Goal: Find specific page/section: Find specific page/section

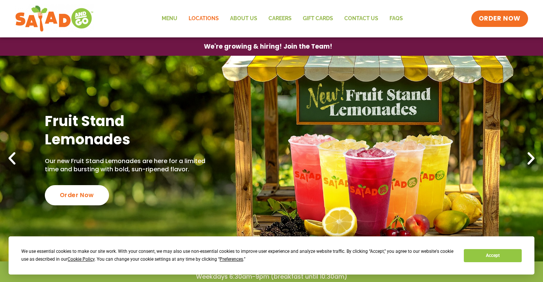
click at [205, 18] on link "Locations" at bounding box center [203, 18] width 41 height 17
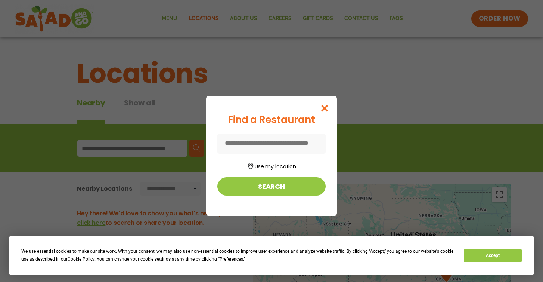
click at [288, 147] on input at bounding box center [271, 144] width 108 height 20
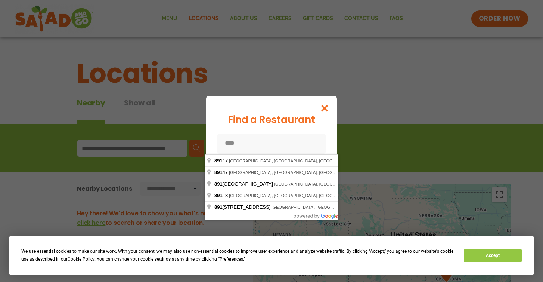
type input "*****"
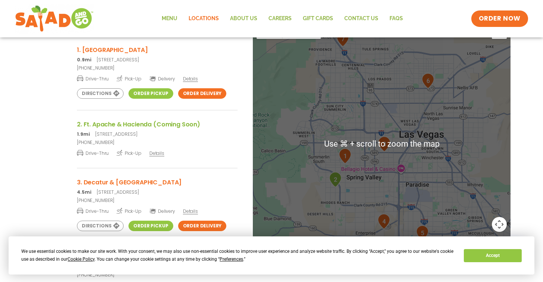
scroll to position [164, 0]
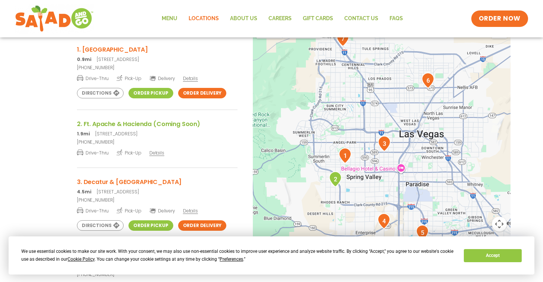
click at [167, 127] on h3 "2. Ft. Apache & Hacienda (Coming Soon)" at bounding box center [157, 123] width 161 height 9
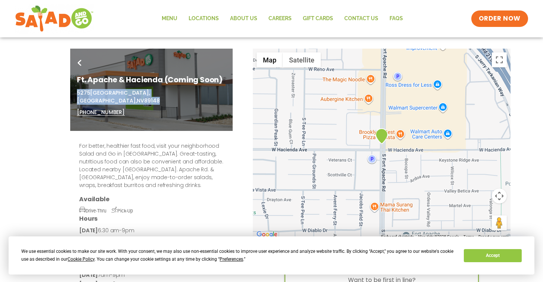
drag, startPoint x: 75, startPoint y: 93, endPoint x: 211, endPoint y: 92, distance: 135.3
click at [211, 92] on div "Go Back Ft. Apache & Hacienda (Coming Soon) 5275 South Fort Apache Road, Las Ve…" at bounding box center [151, 90] width 163 height 82
copy p "5275 South Fort Apache Road, Las Vegas, NV 89148"
click at [287, 16] on link "Careers" at bounding box center [280, 18] width 34 height 17
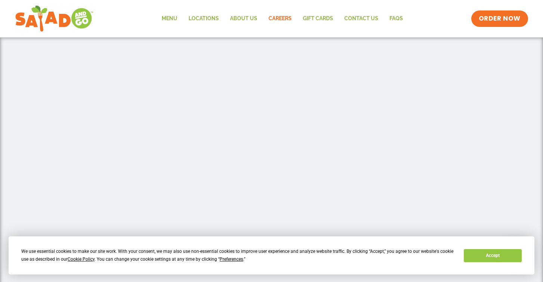
scroll to position [200, 0]
click at [476, 256] on button "Accept" at bounding box center [493, 255] width 58 height 13
